Goal: Task Accomplishment & Management: Manage account settings

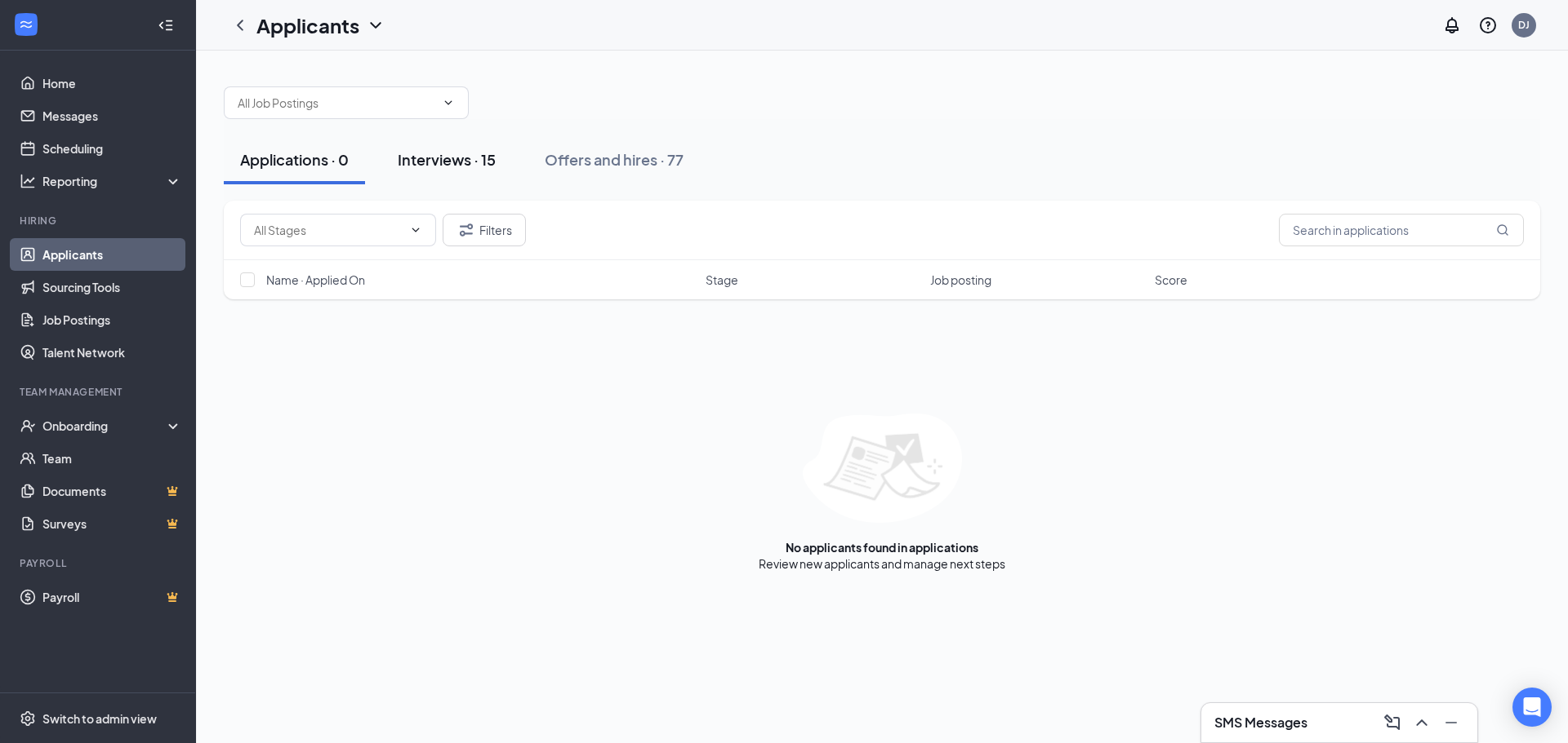
click at [472, 140] on button "Interviews · 15" at bounding box center [447, 159] width 131 height 49
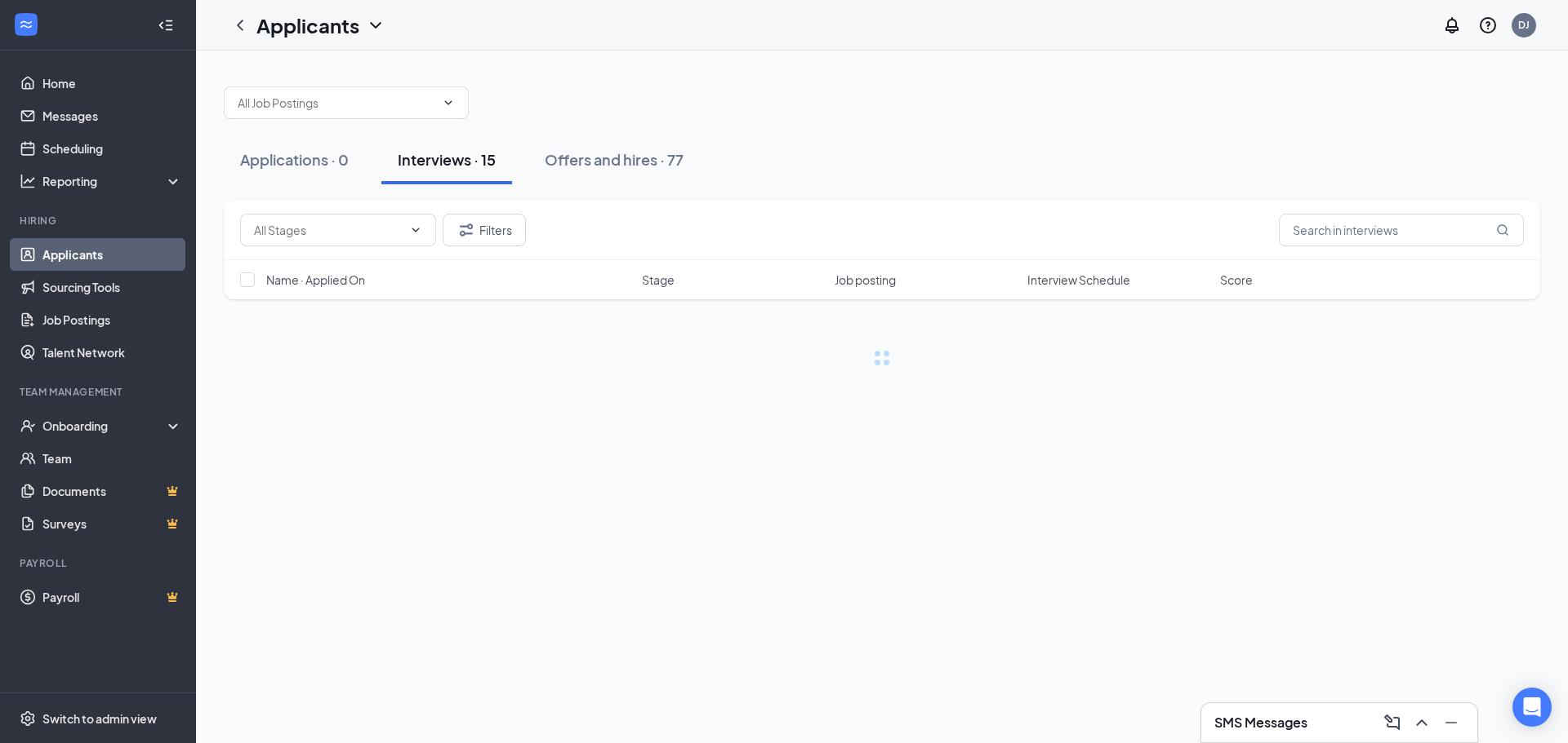
click at [1044, 288] on div "Name · Applied On Stage Job posting Interview Schedule Score" at bounding box center [881, 280] width 1316 height 39
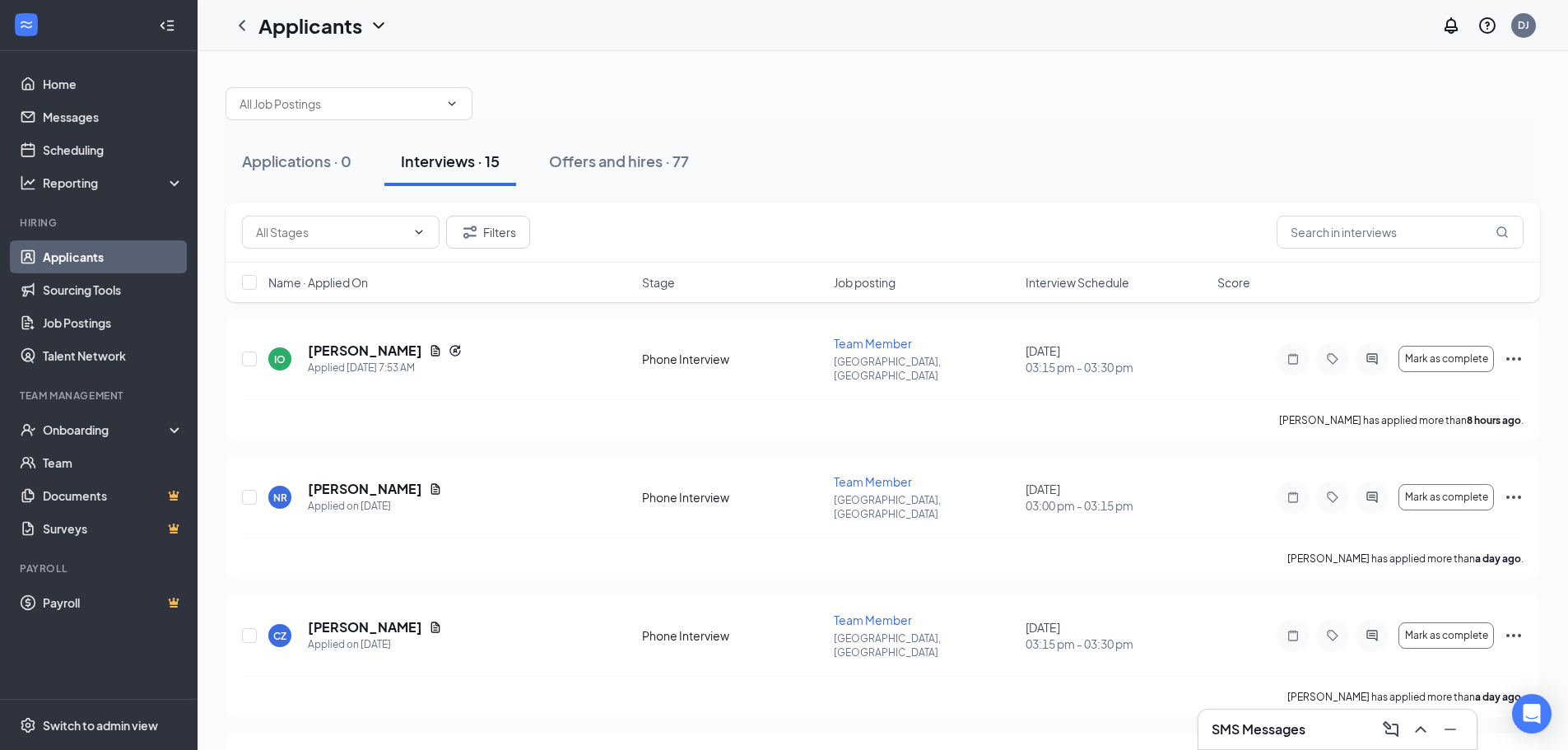
click at [1060, 280] on span "Interview Schedule" at bounding box center [1078, 282] width 103 height 17
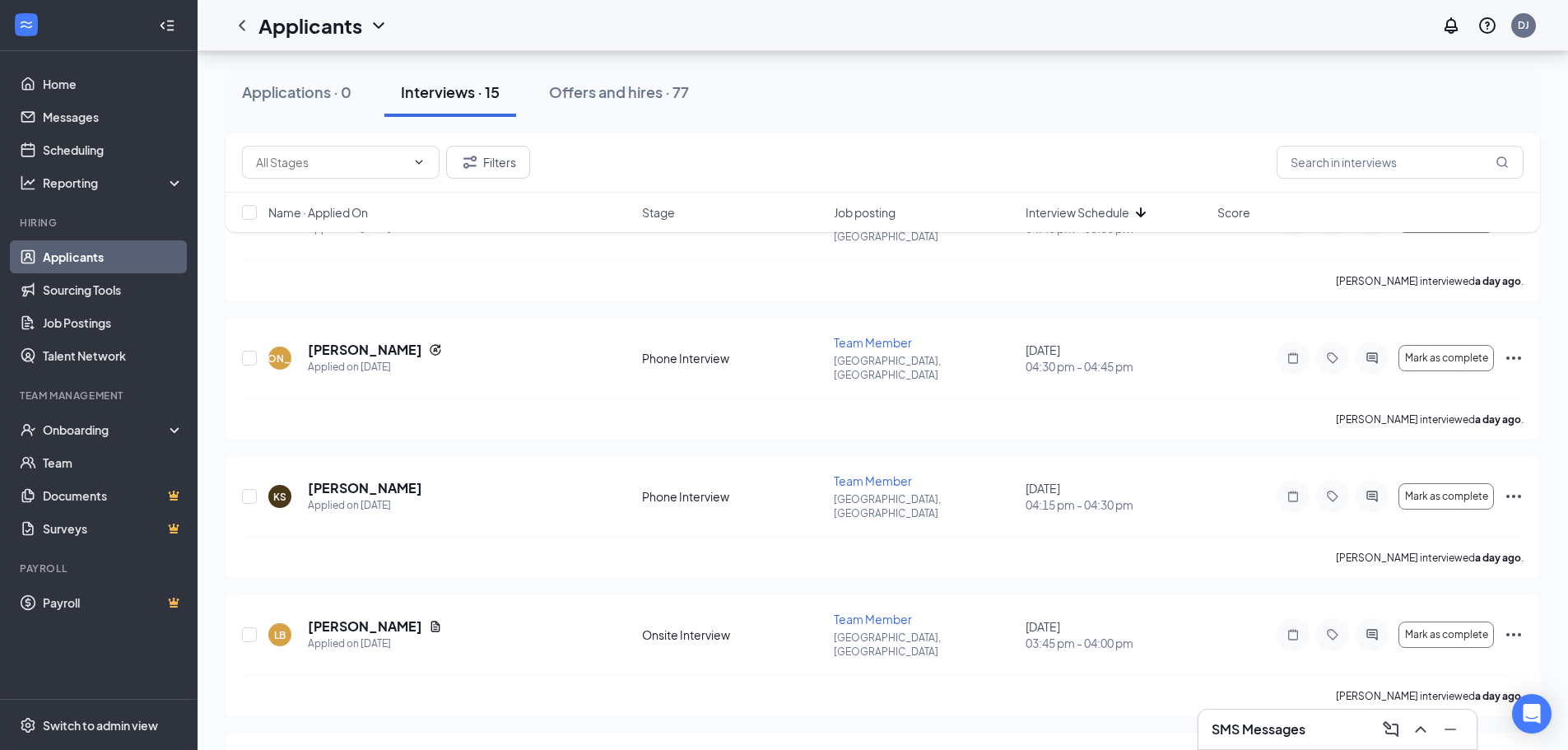
scroll to position [1203, 0]
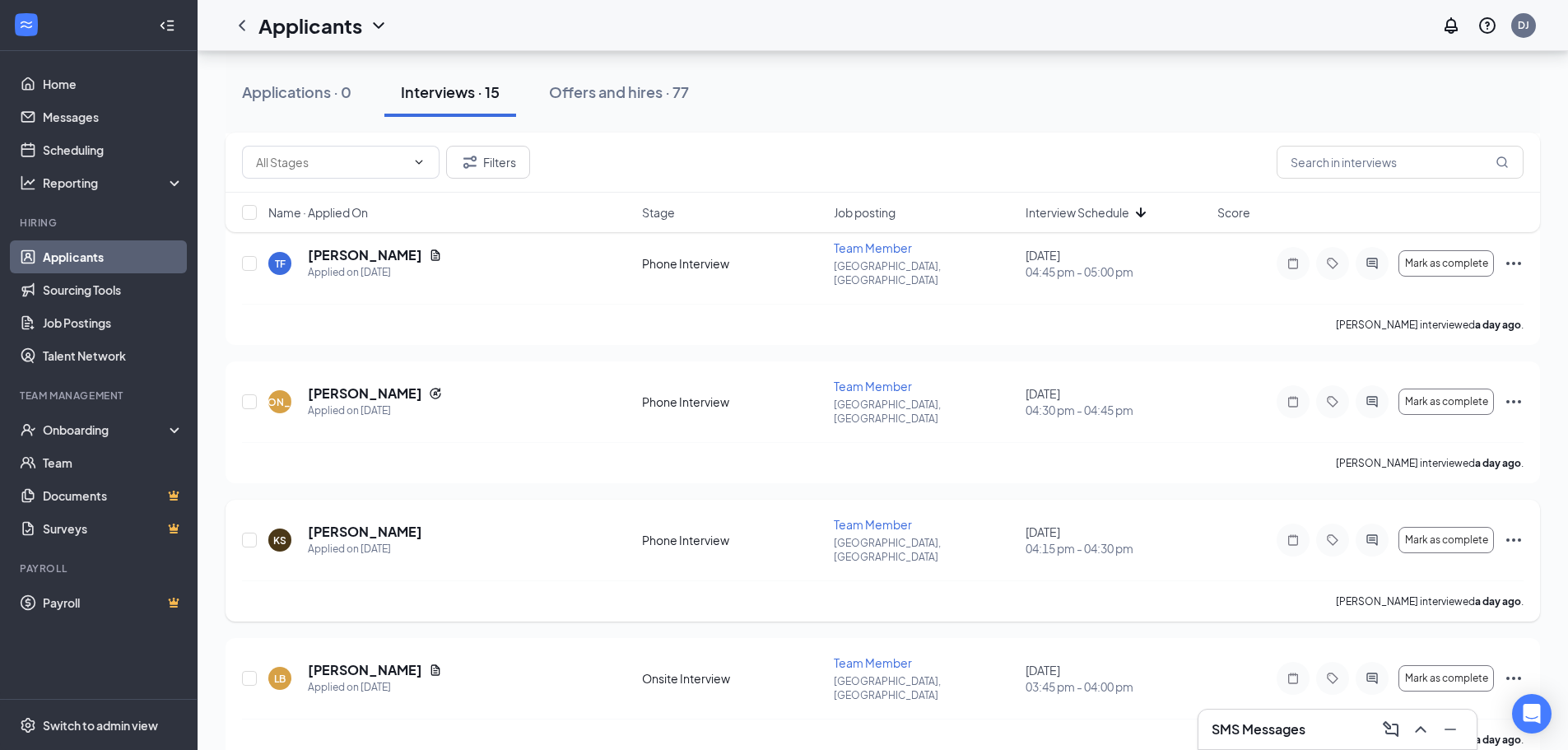
click at [1513, 531] on icon "Ellipses" at bounding box center [1513, 540] width 20 height 20
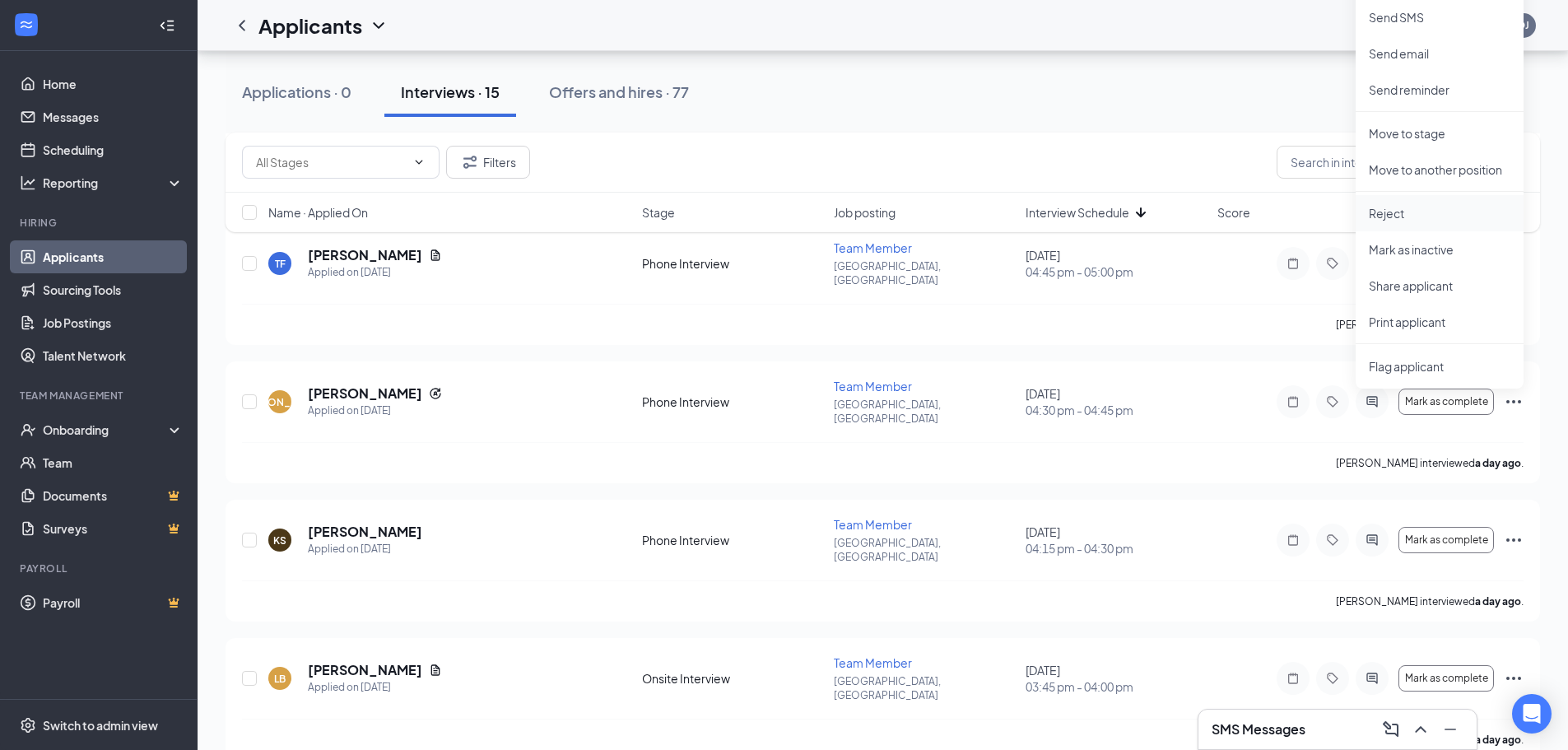
click at [1385, 203] on li "Reject" at bounding box center [1440, 213] width 168 height 37
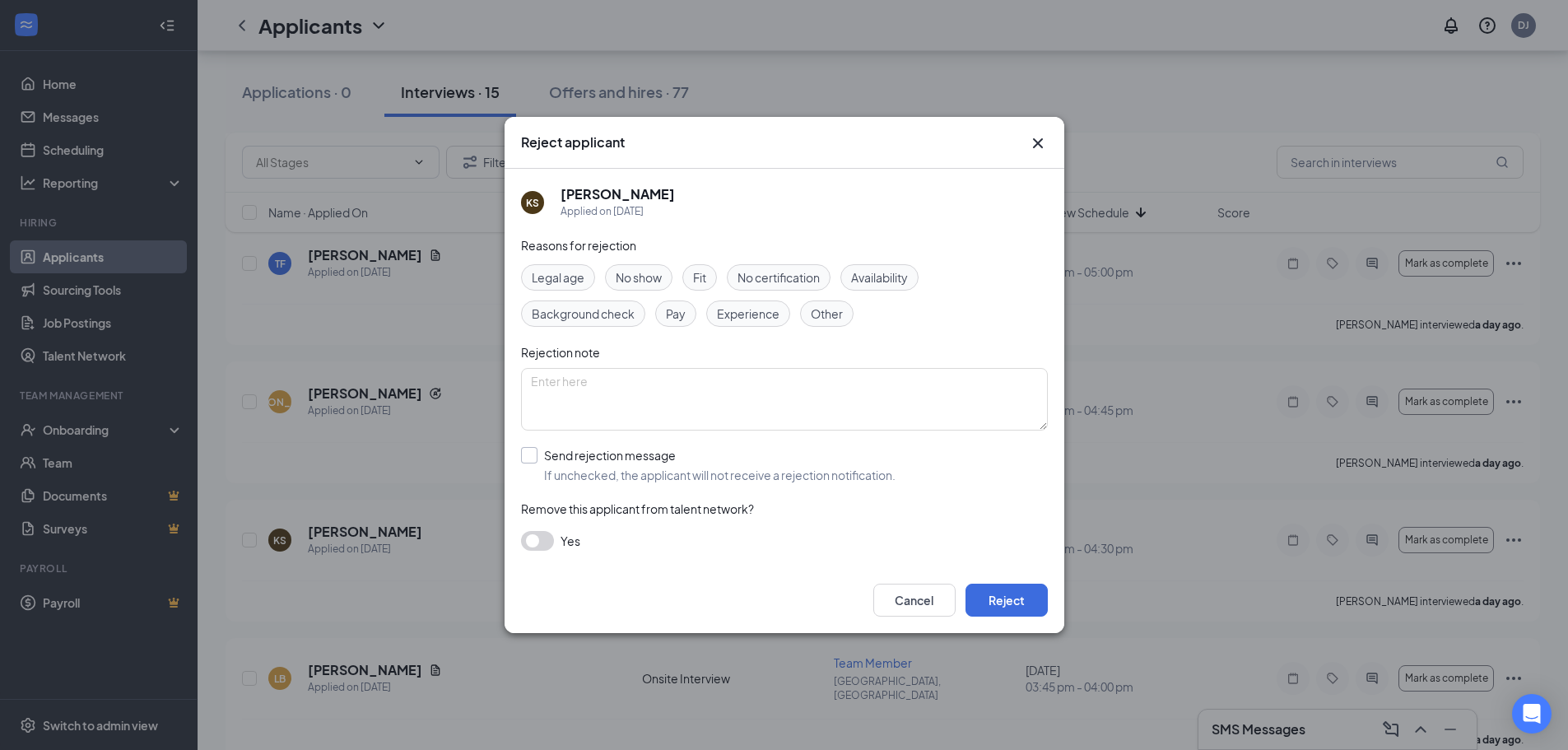
click at [602, 457] on input "Send rejection message If unchecked, the applicant will not receive a rejection…" at bounding box center [708, 465] width 374 height 37
checkbox input "true"
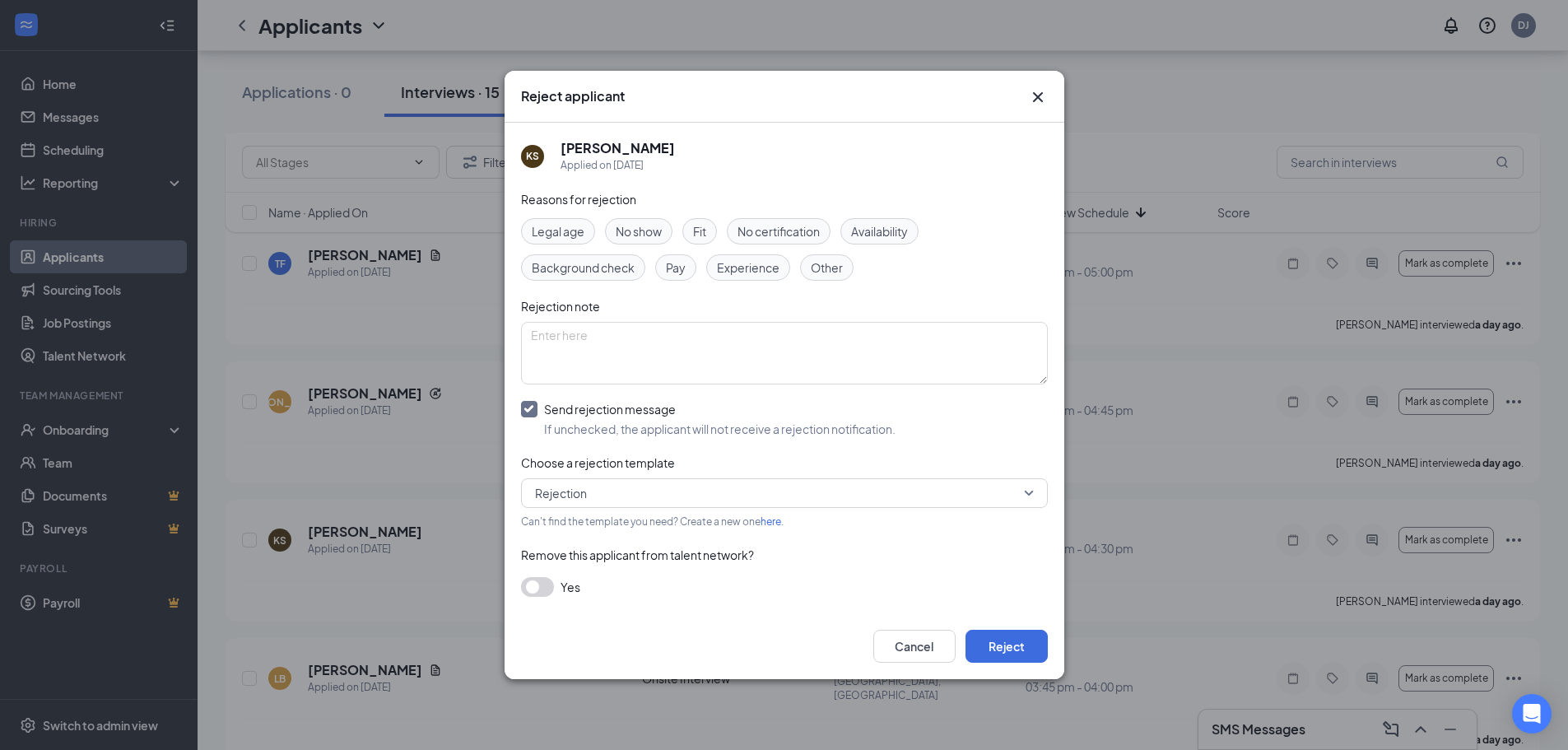
click at [653, 228] on span "No show" at bounding box center [639, 231] width 46 height 18
click at [1025, 649] on button "Reject" at bounding box center [1007, 646] width 83 height 33
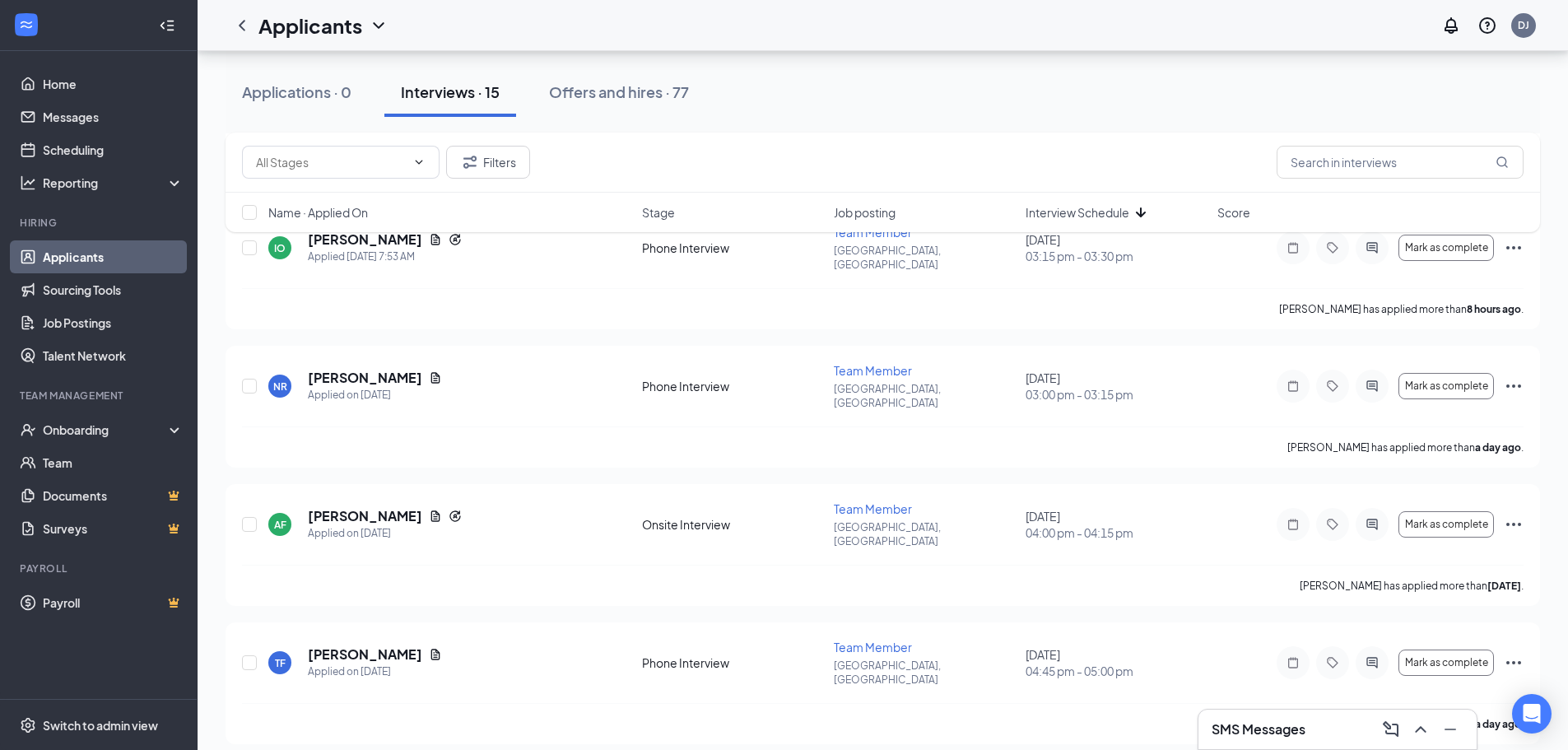
scroll to position [790, 0]
